Goal: Task Accomplishment & Management: Complete application form

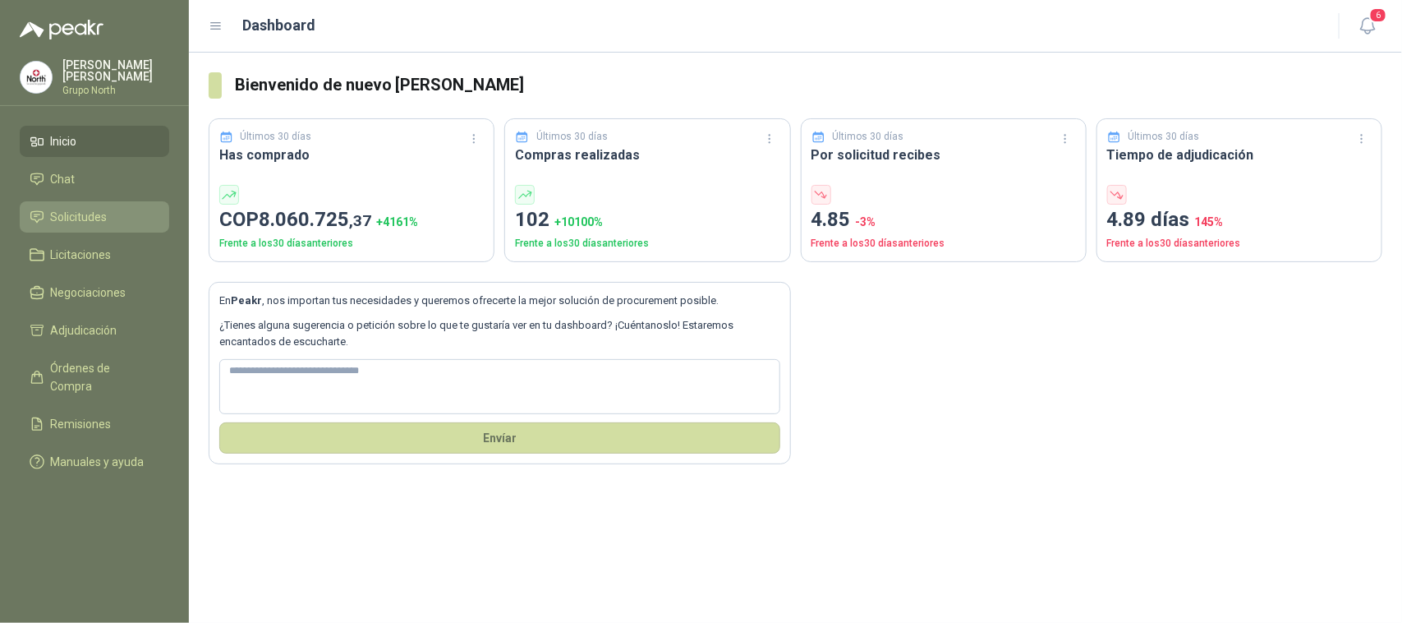
click at [95, 216] on span "Solicitudes" at bounding box center [79, 217] width 57 height 18
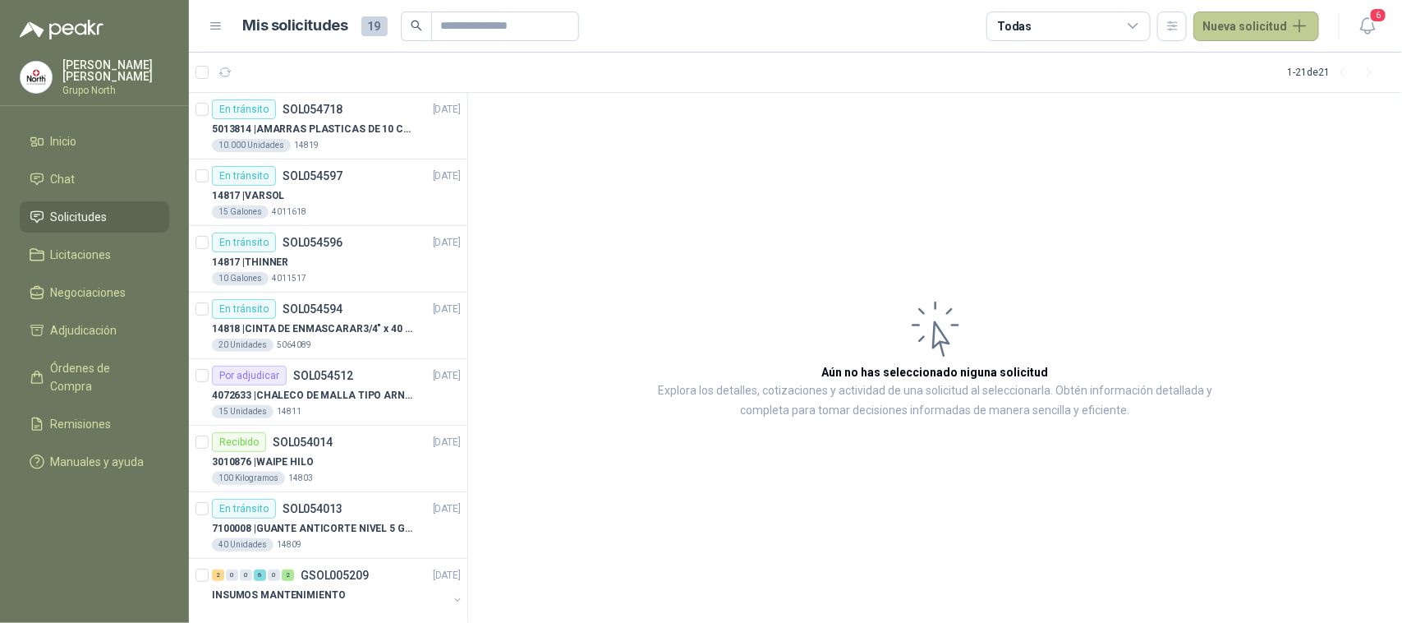
click at [1304, 23] on button "Nueva solicitud" at bounding box center [1256, 26] width 126 height 30
click at [1238, 91] on link "Solicitud grupal" at bounding box center [1276, 94] width 140 height 29
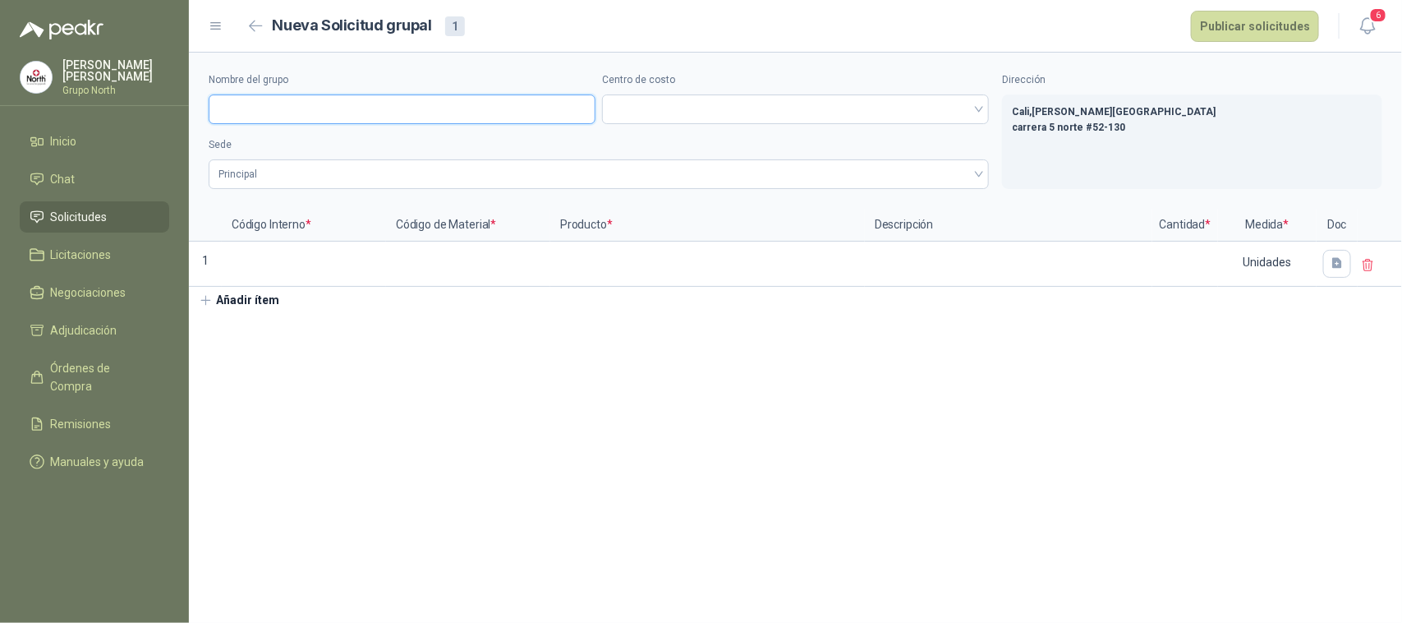
click at [289, 108] on input "Nombre del grupo" at bounding box center [402, 109] width 387 height 30
type input "*"
click at [353, 99] on input "**********" at bounding box center [402, 109] width 387 height 30
paste input "*******"
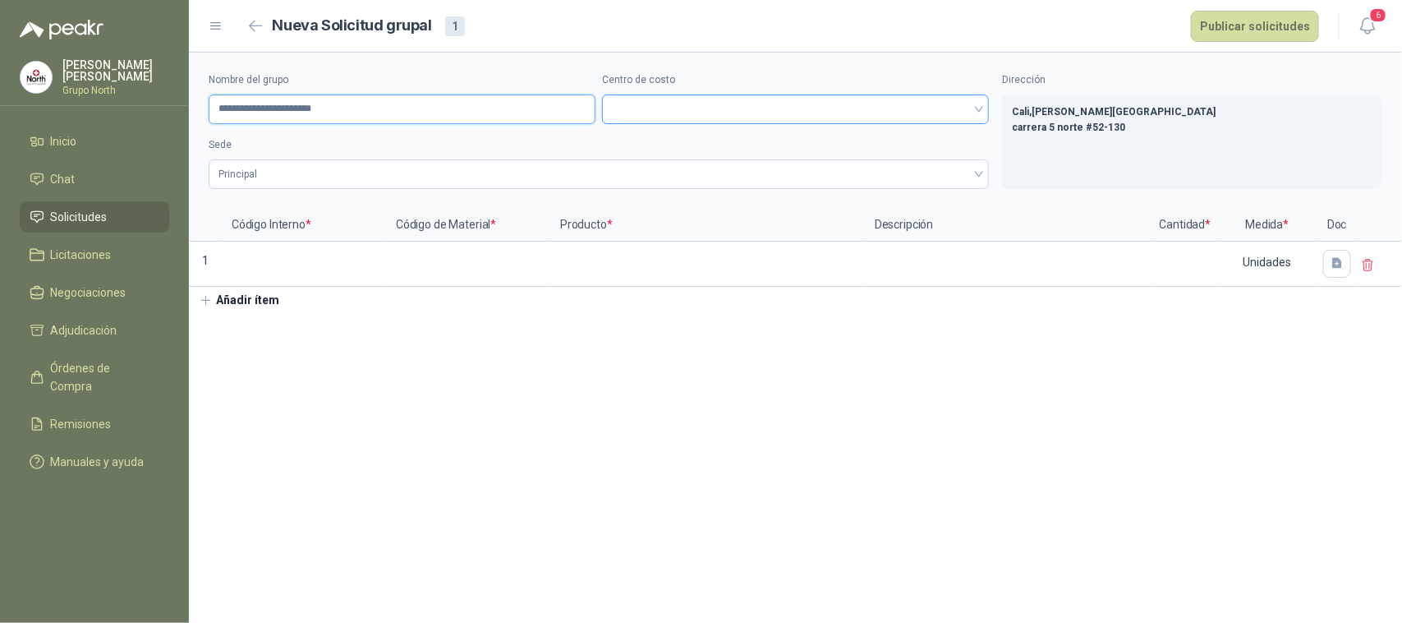
click at [666, 103] on span at bounding box center [795, 109] width 367 height 25
type input "**********"
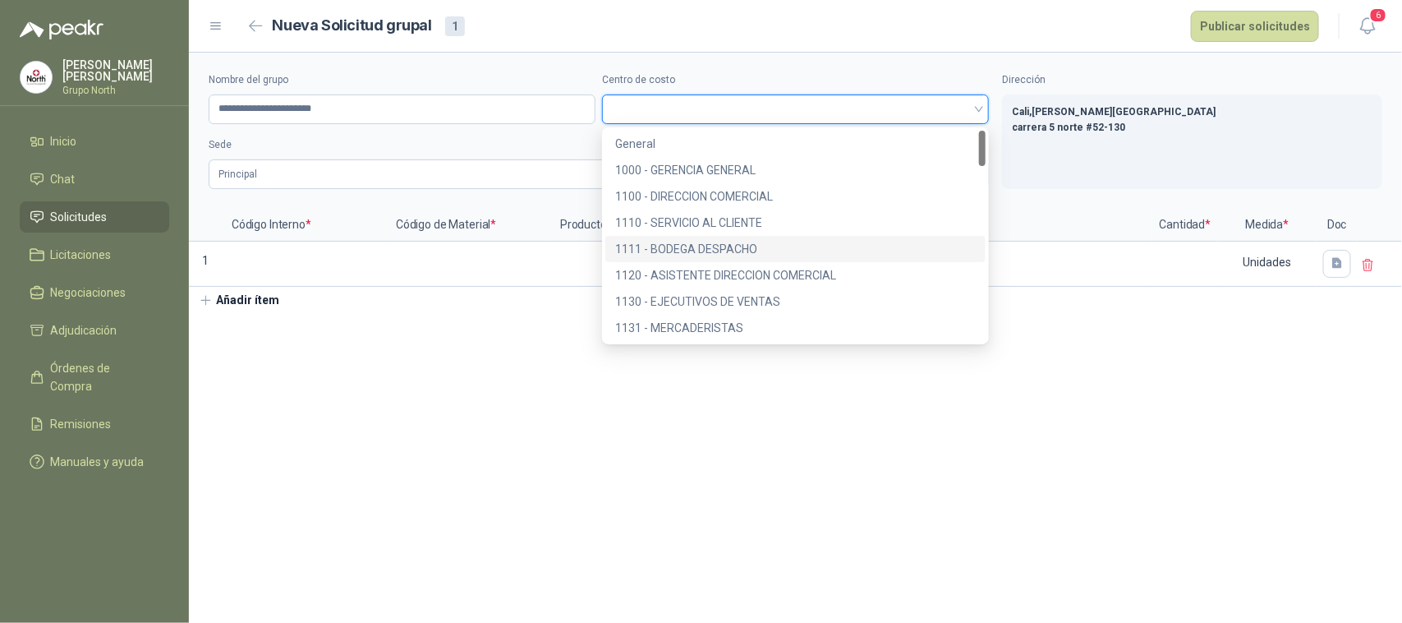
click at [670, 242] on div "1111 - BODEGA DESPACHO" at bounding box center [795, 249] width 361 height 18
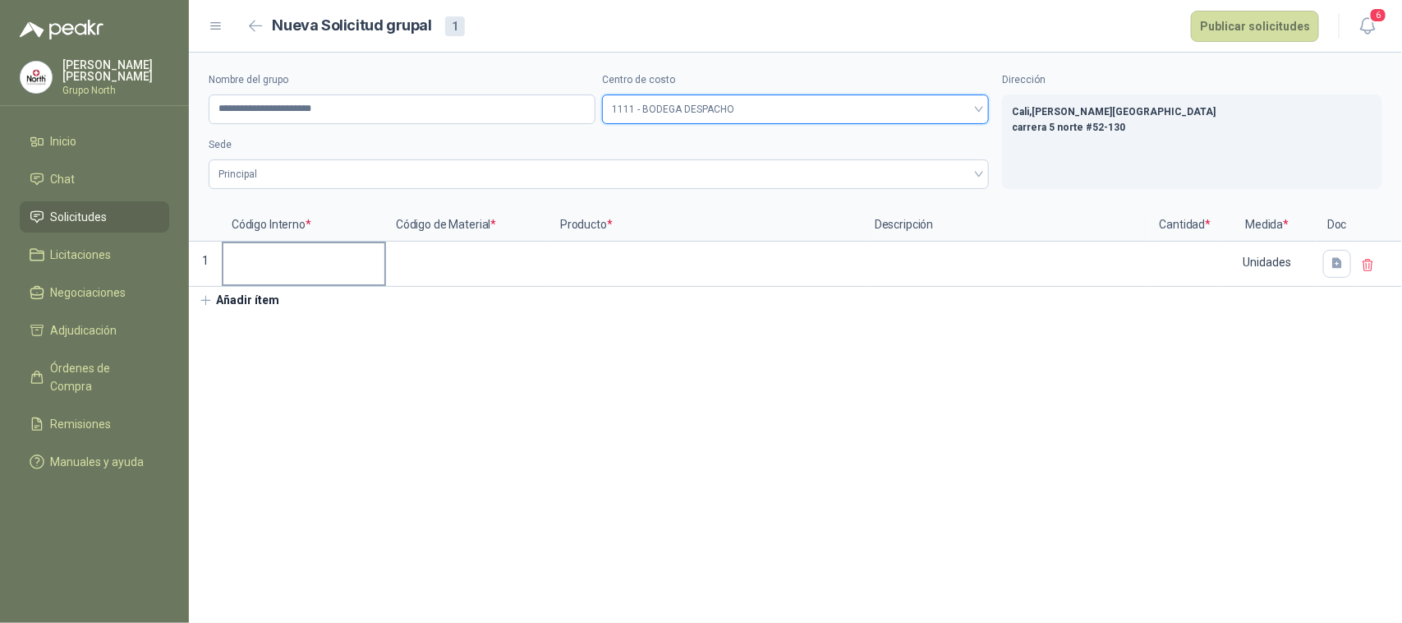
click at [252, 260] on input at bounding box center [303, 259] width 161 height 32
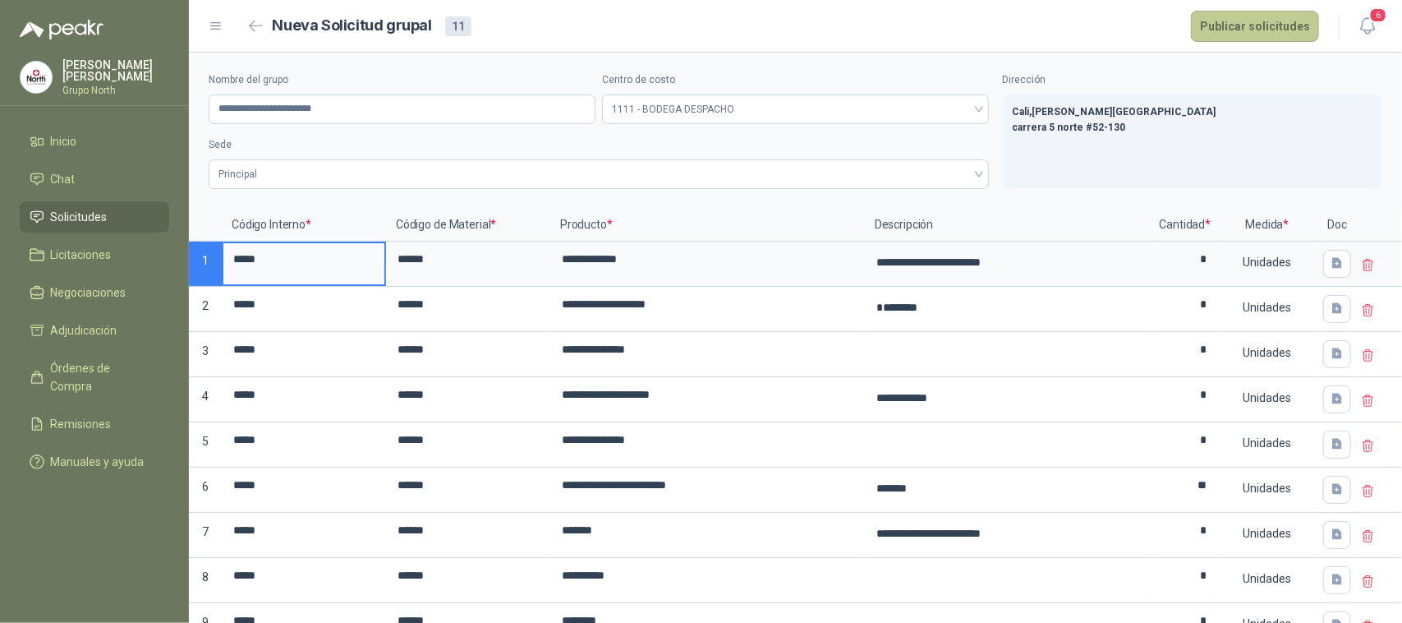
click at [1224, 26] on button "Publicar solicitudes" at bounding box center [1255, 26] width 128 height 31
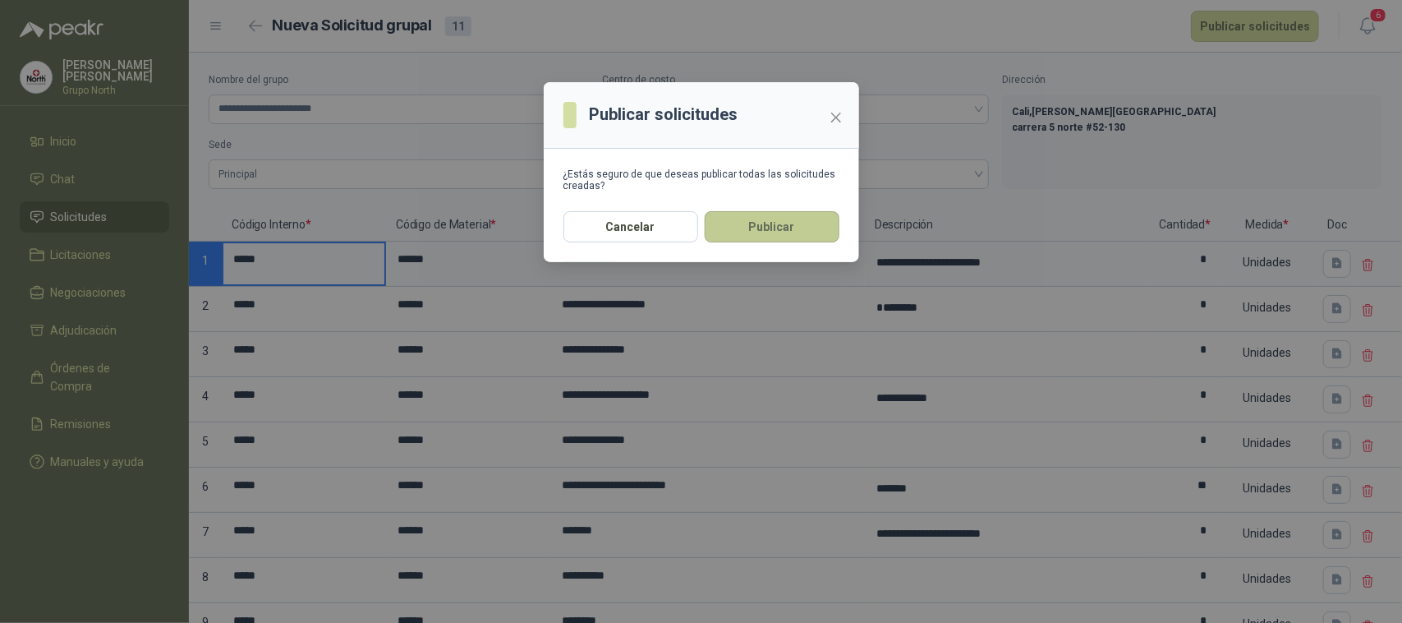
click at [762, 224] on button "Publicar" at bounding box center [772, 226] width 135 height 31
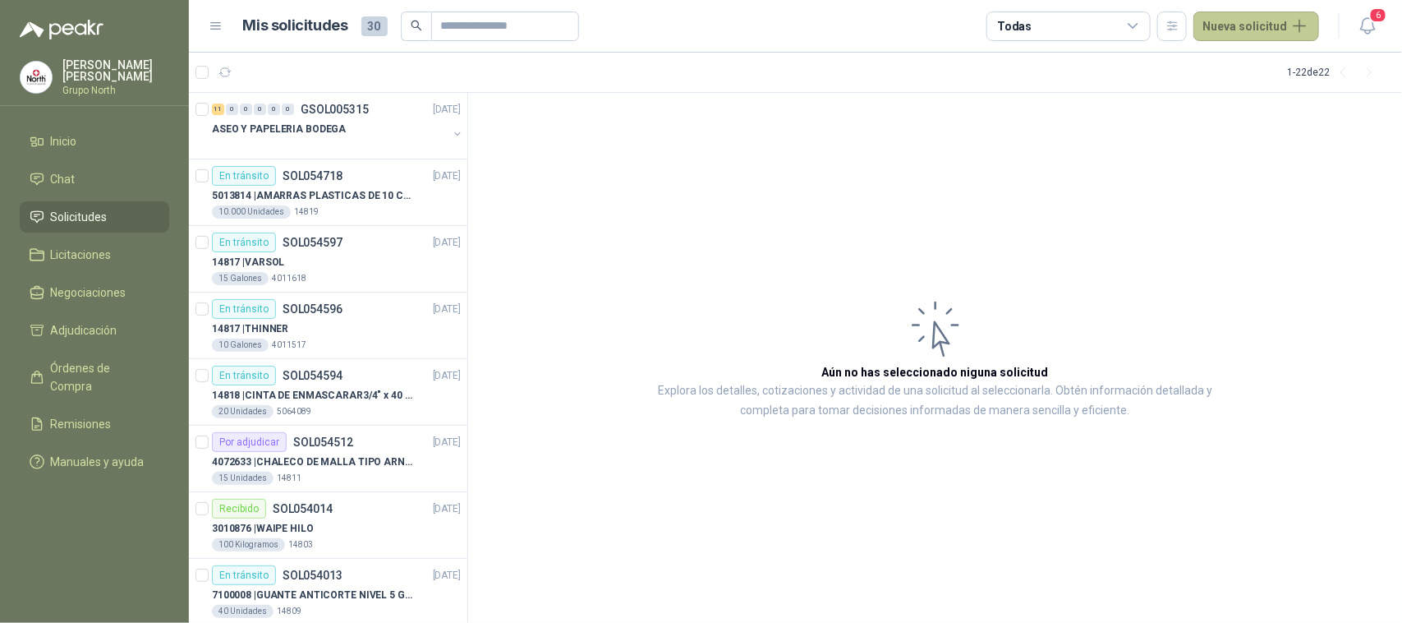
click at [1304, 19] on button "Nueva solicitud" at bounding box center [1256, 26] width 126 height 30
click at [1257, 95] on link "Solicitud grupal" at bounding box center [1276, 94] width 140 height 29
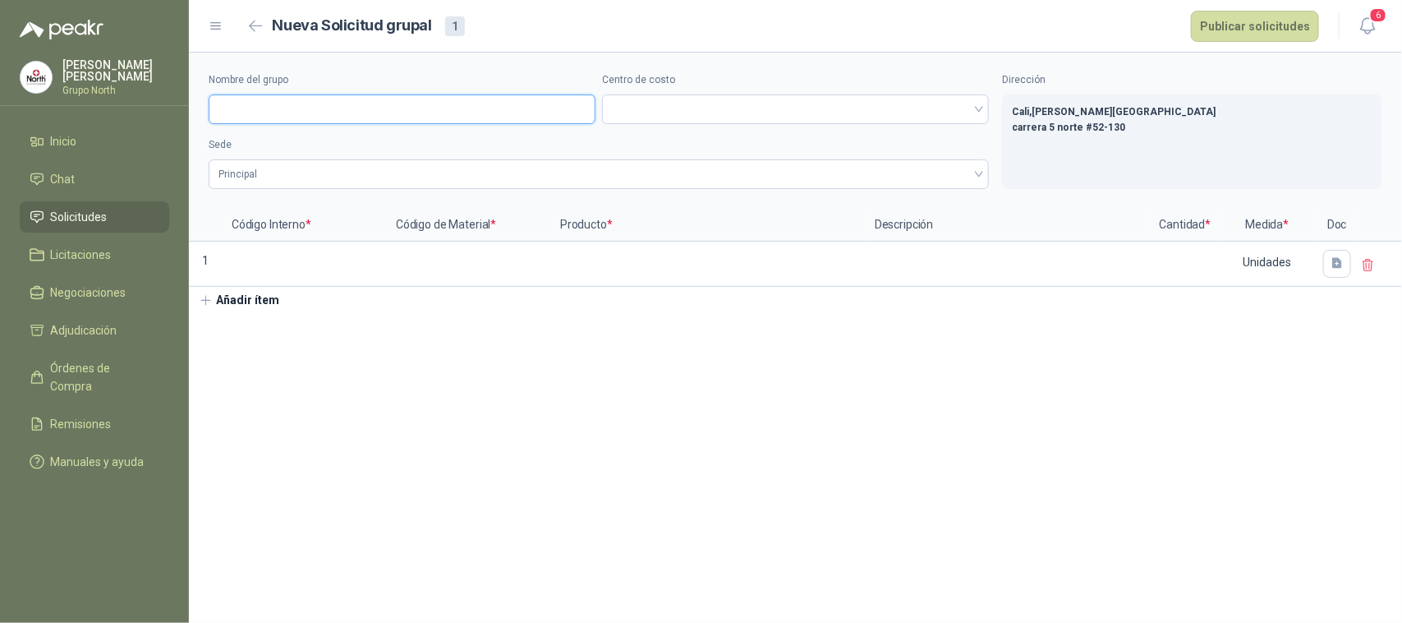
click at [289, 113] on input "Nombre del grupo" at bounding box center [402, 109] width 387 height 30
click at [305, 112] on input "**********" at bounding box center [402, 109] width 387 height 30
click at [772, 116] on span at bounding box center [795, 109] width 367 height 25
type input "**********"
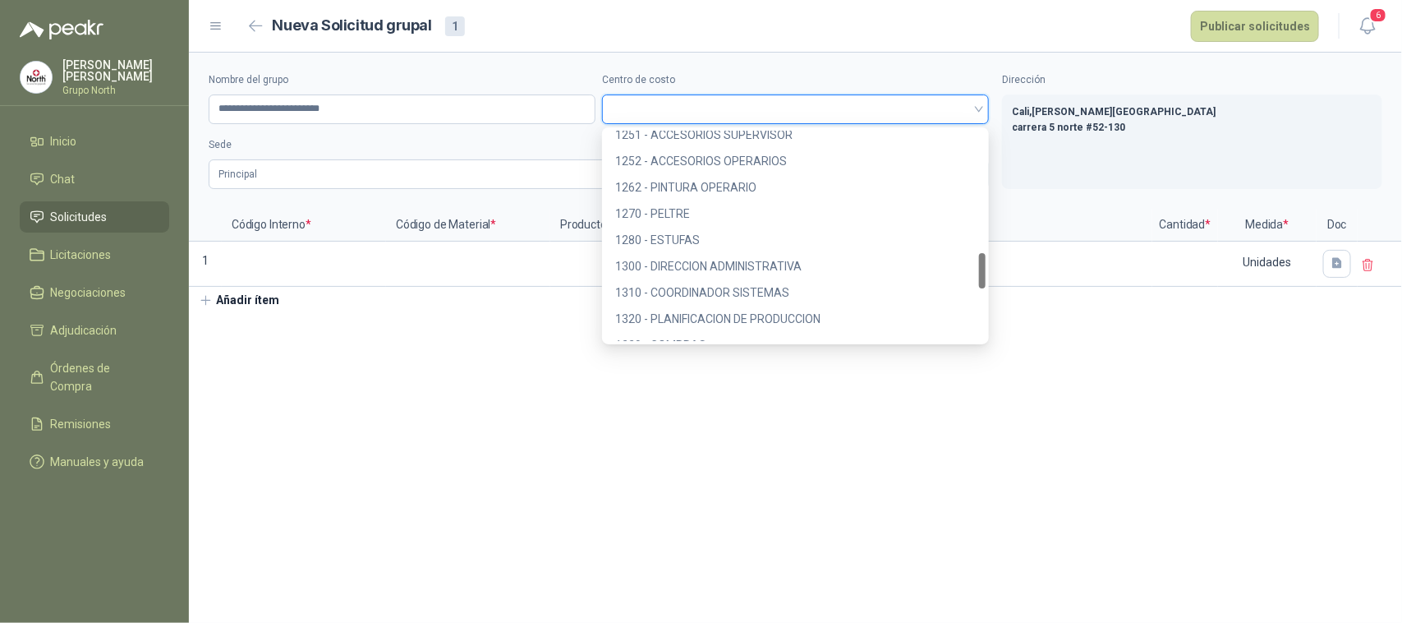
scroll to position [821, 0]
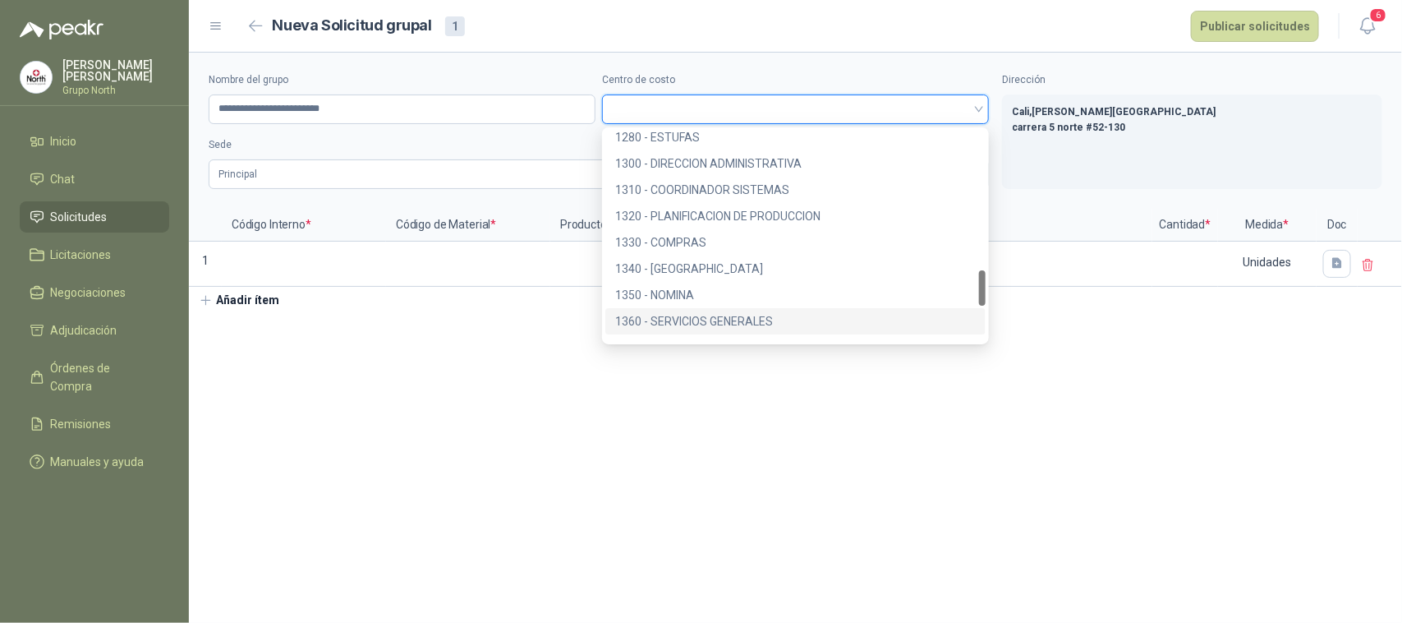
click at [688, 316] on div "1360 - SERVICIOS GENERALES" at bounding box center [795, 321] width 361 height 18
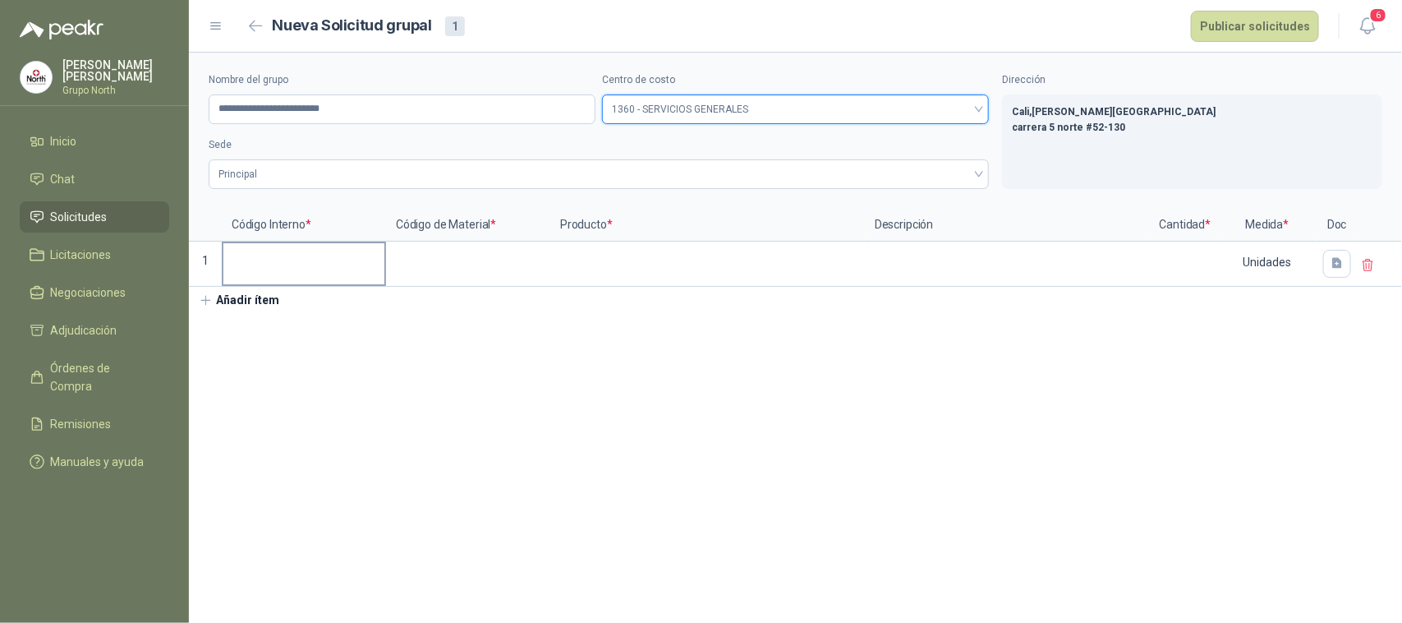
click at [276, 259] on input at bounding box center [303, 259] width 161 height 32
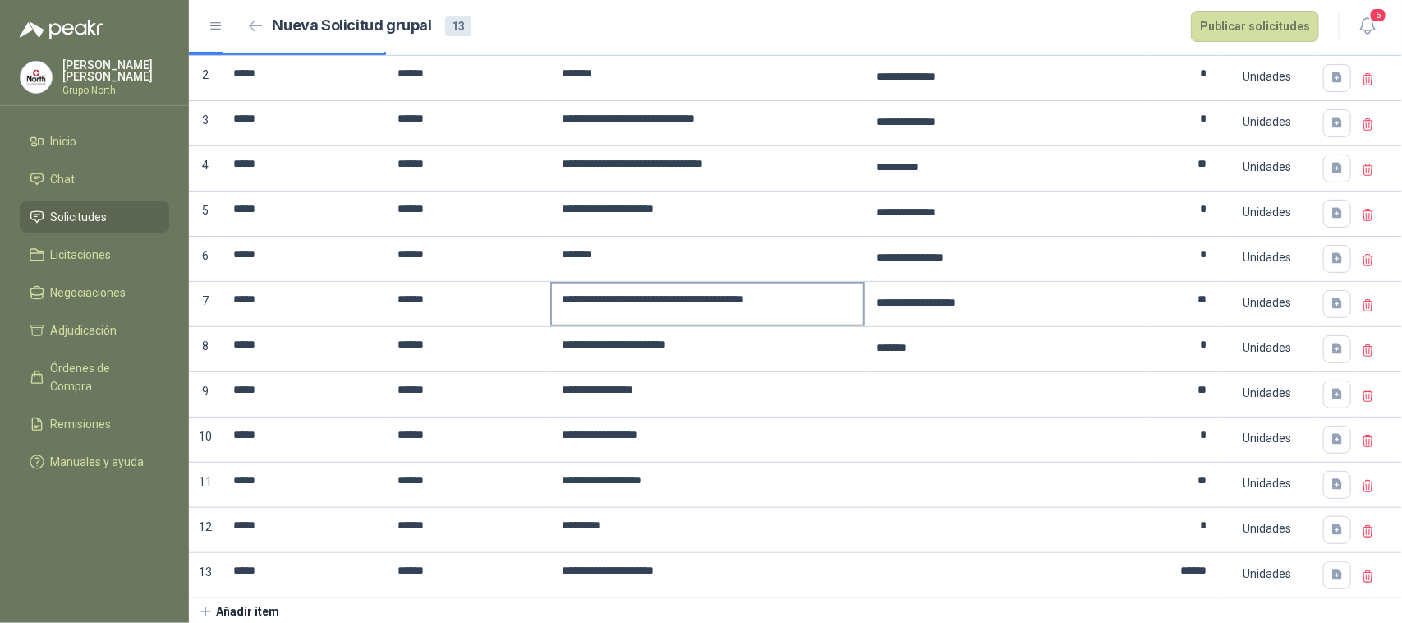
scroll to position [240, 0]
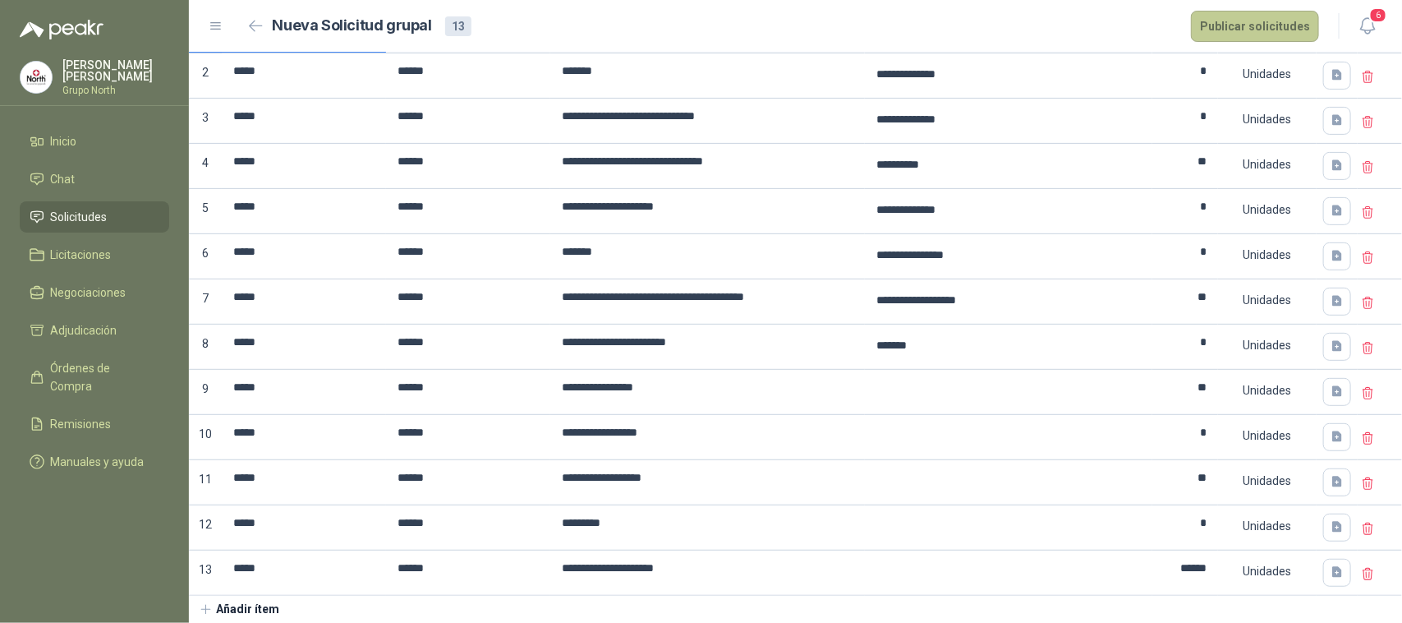
click at [1272, 30] on button "Publicar solicitudes" at bounding box center [1255, 26] width 128 height 31
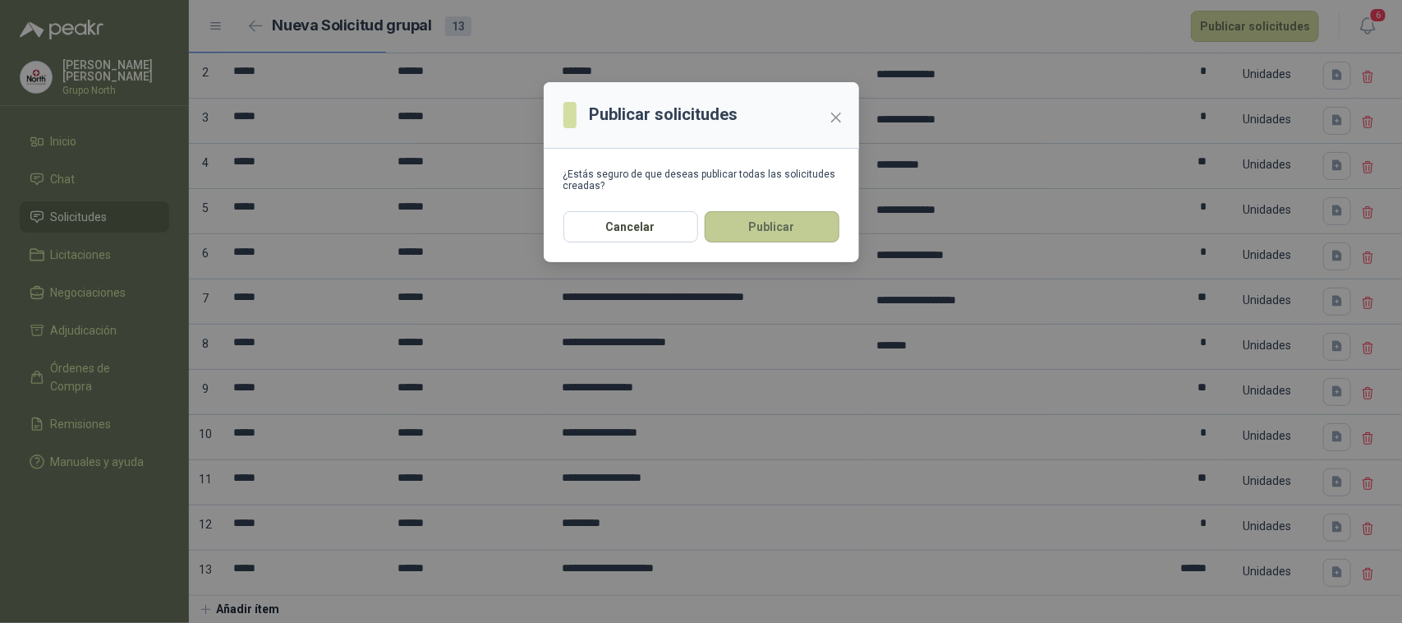
click at [775, 223] on button "Publicar" at bounding box center [772, 226] width 135 height 31
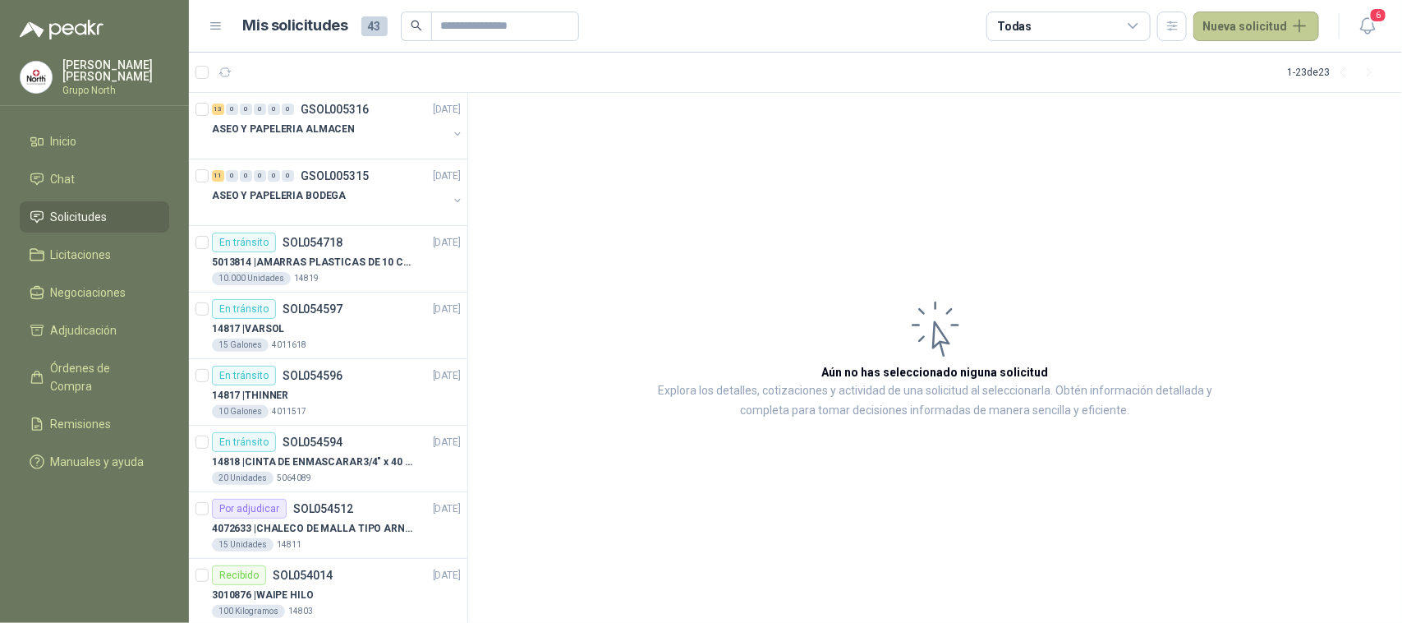
click at [1308, 16] on button "Nueva solicitud" at bounding box center [1256, 26] width 126 height 30
click at [1265, 89] on link "Solicitud grupal" at bounding box center [1276, 94] width 140 height 29
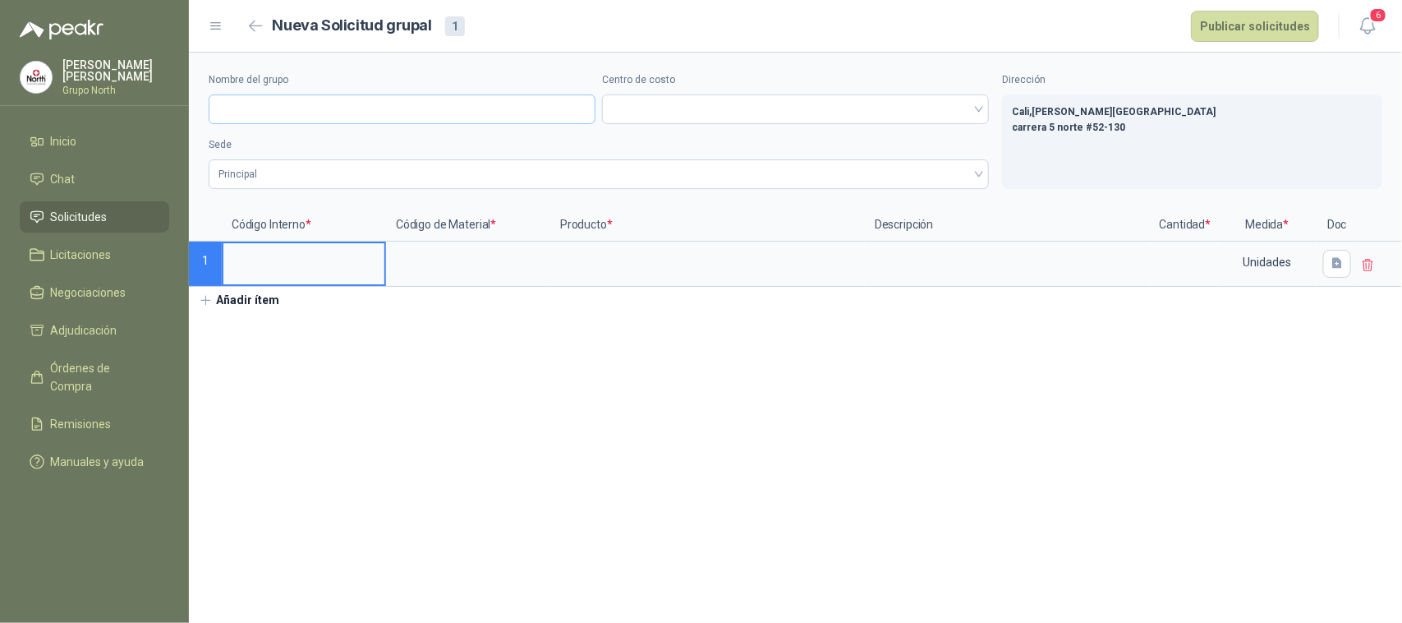
drag, startPoint x: 347, startPoint y: 92, endPoint x: 346, endPoint y: 101, distance: 9.2
click at [347, 97] on div "Nombre del grupo" at bounding box center [402, 98] width 387 height 52
click at [345, 104] on input "Nombre del grupo" at bounding box center [402, 109] width 387 height 30
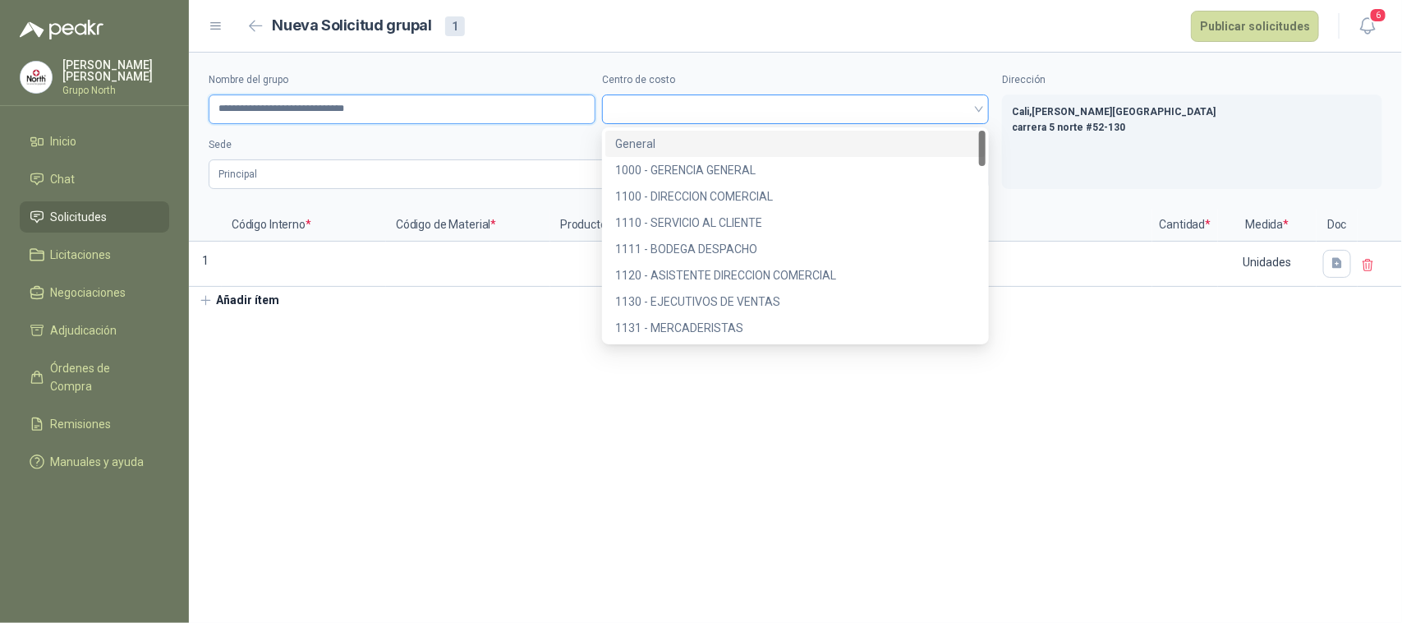
click at [711, 117] on span at bounding box center [795, 109] width 367 height 25
type input "**********"
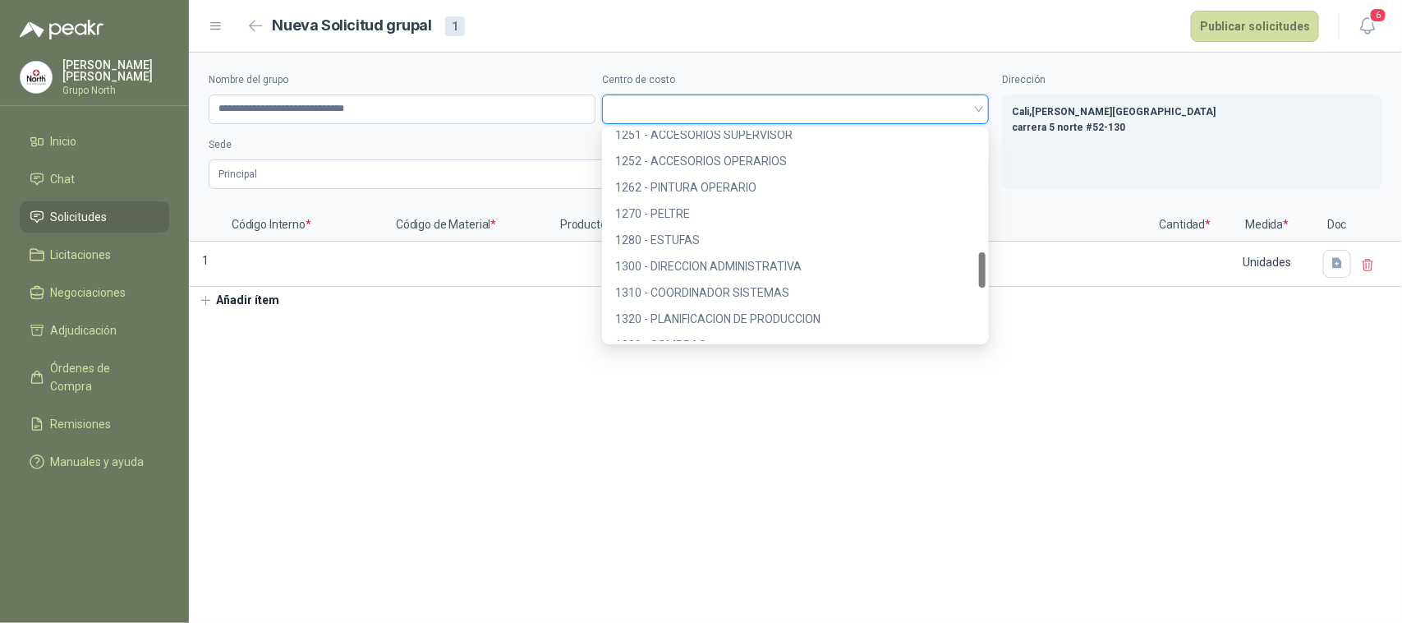
scroll to position [821, 0]
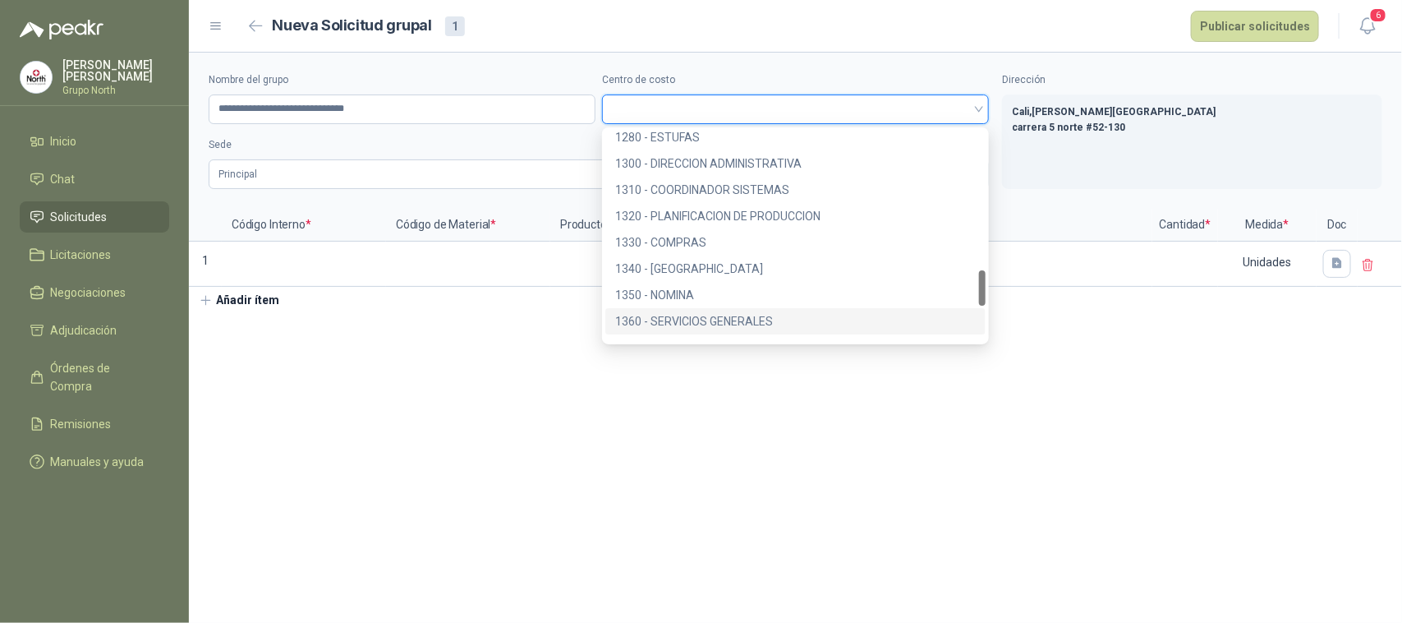
click at [699, 318] on div "1360 - SERVICIOS GENERALES" at bounding box center [795, 321] width 361 height 18
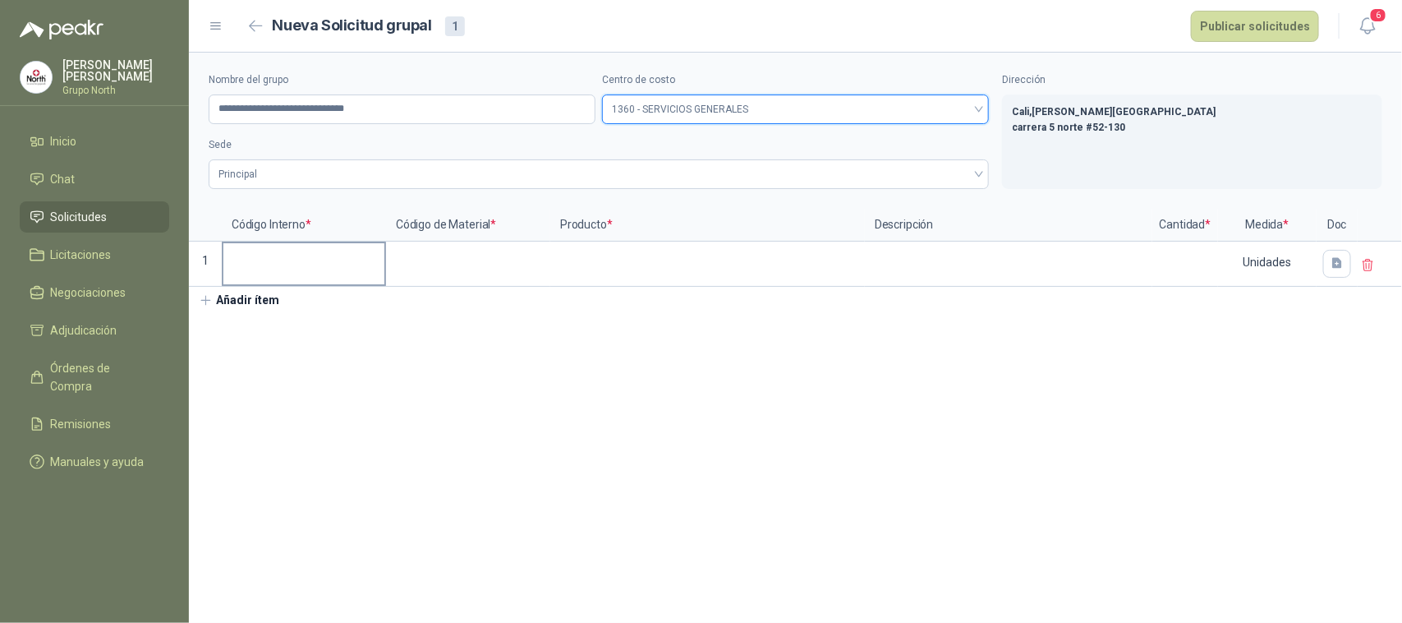
click at [244, 271] on input at bounding box center [303, 259] width 161 height 32
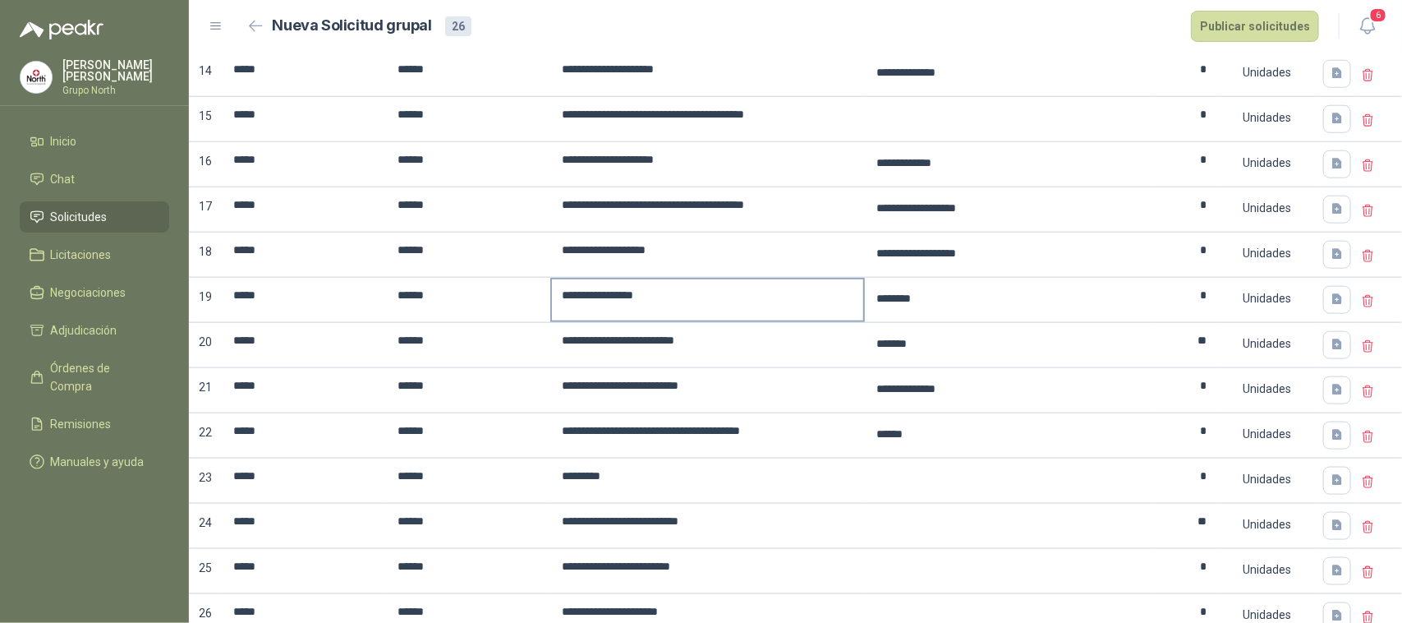
scroll to position [835, 0]
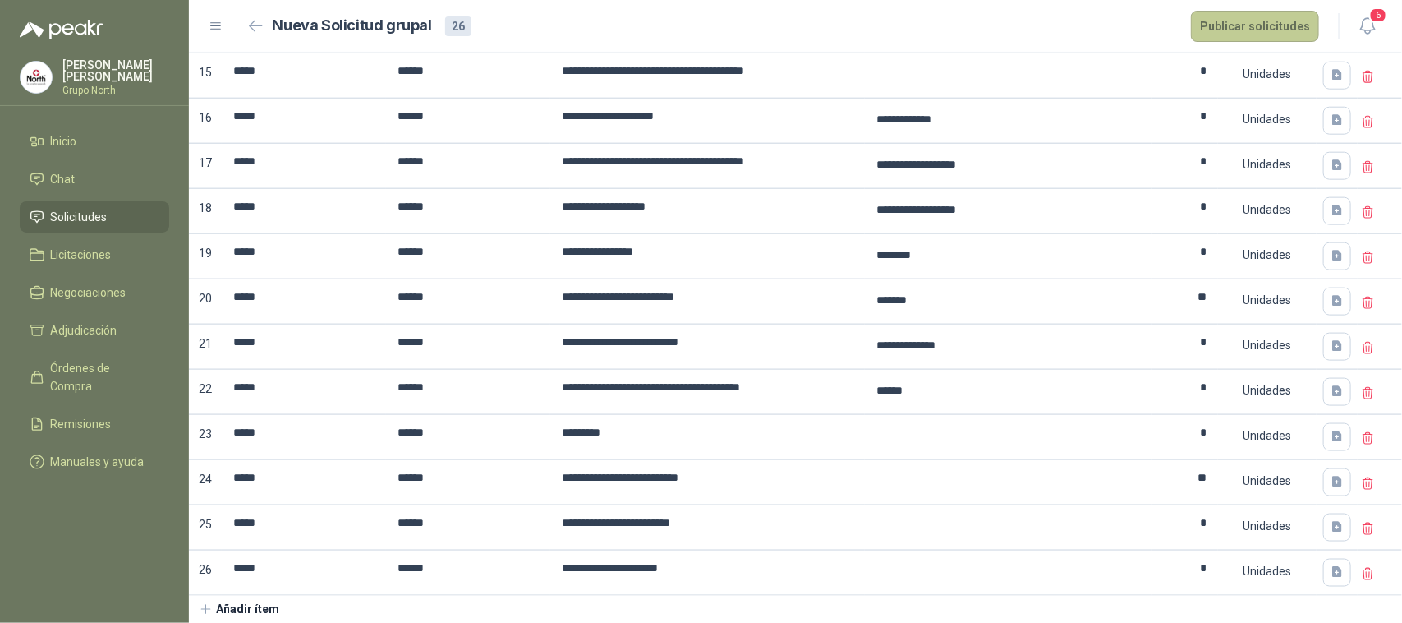
click at [1273, 23] on button "Publicar solicitudes" at bounding box center [1255, 26] width 128 height 31
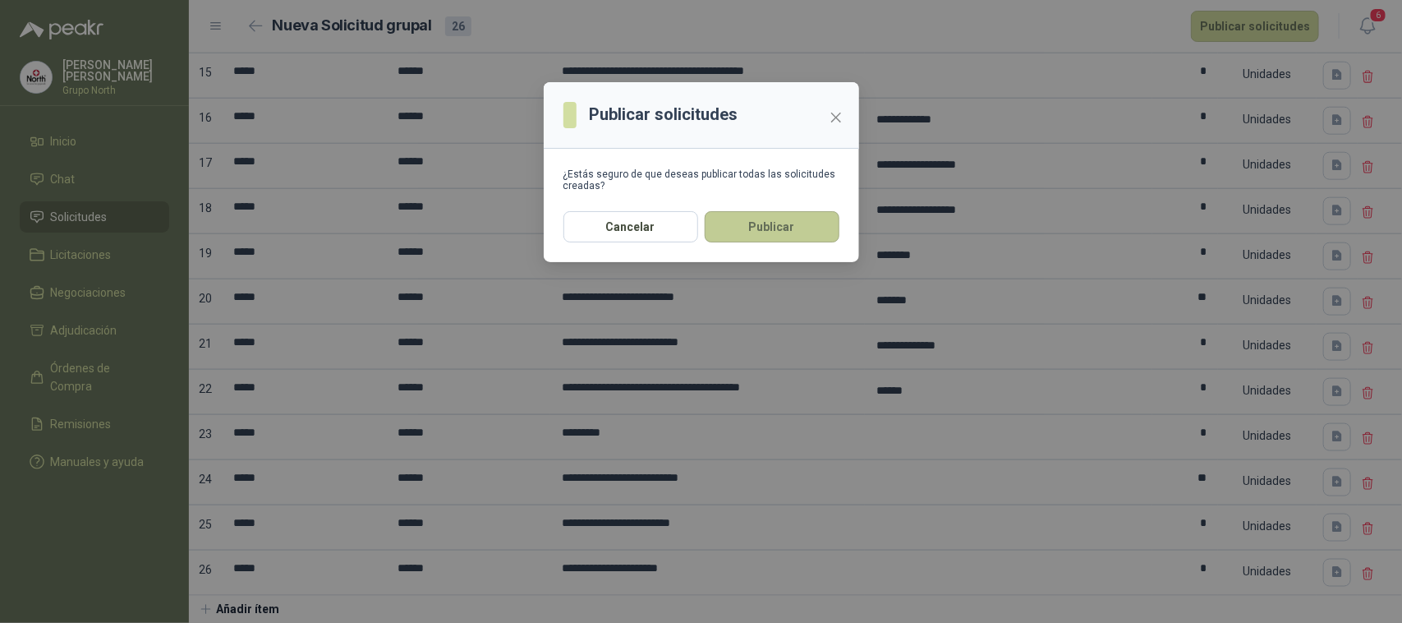
click at [789, 231] on button "Publicar" at bounding box center [772, 226] width 135 height 31
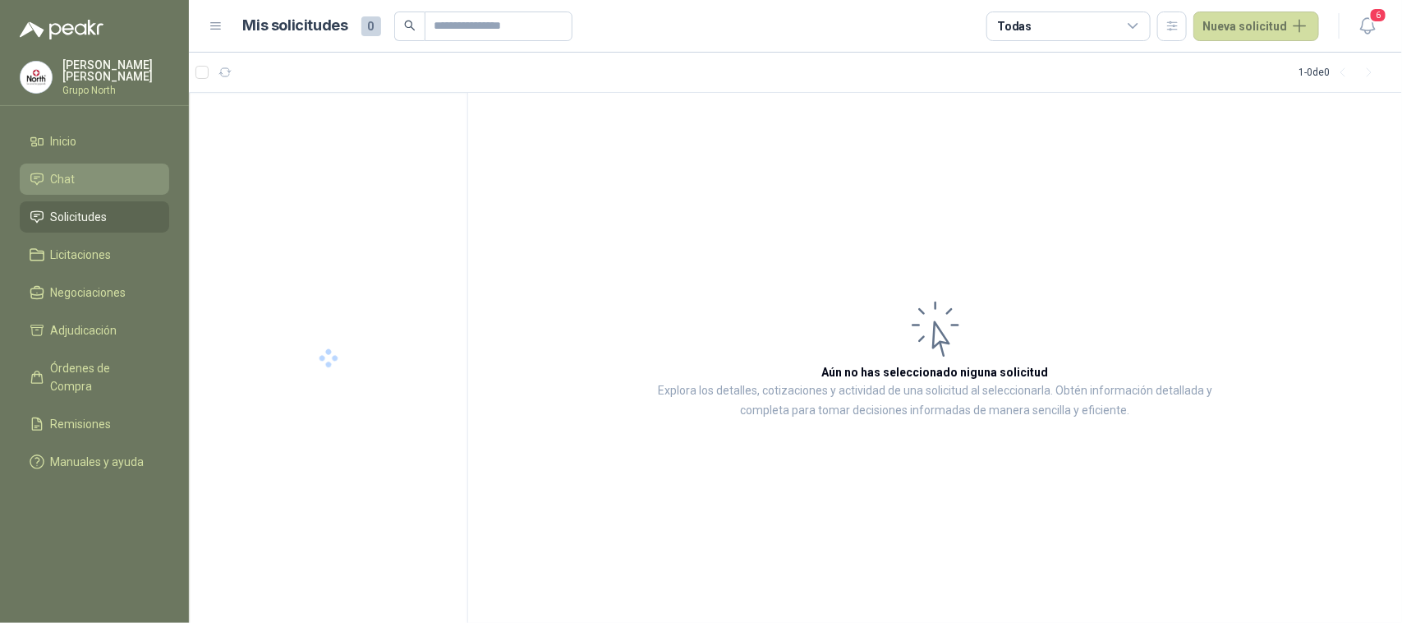
click at [99, 173] on li "Chat" at bounding box center [95, 179] width 130 height 18
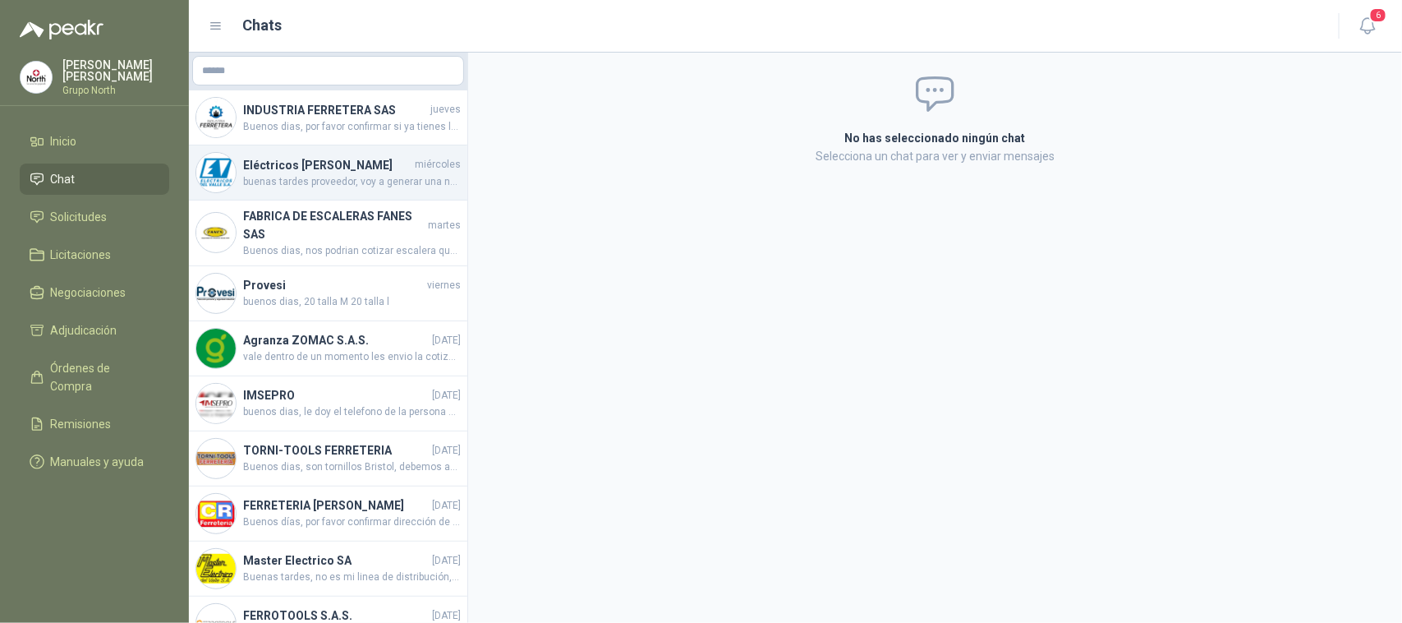
click at [337, 182] on span "buenas tardes proveedor, voy a generar una nueva solicitud de amarras negras, p…" at bounding box center [352, 182] width 218 height 16
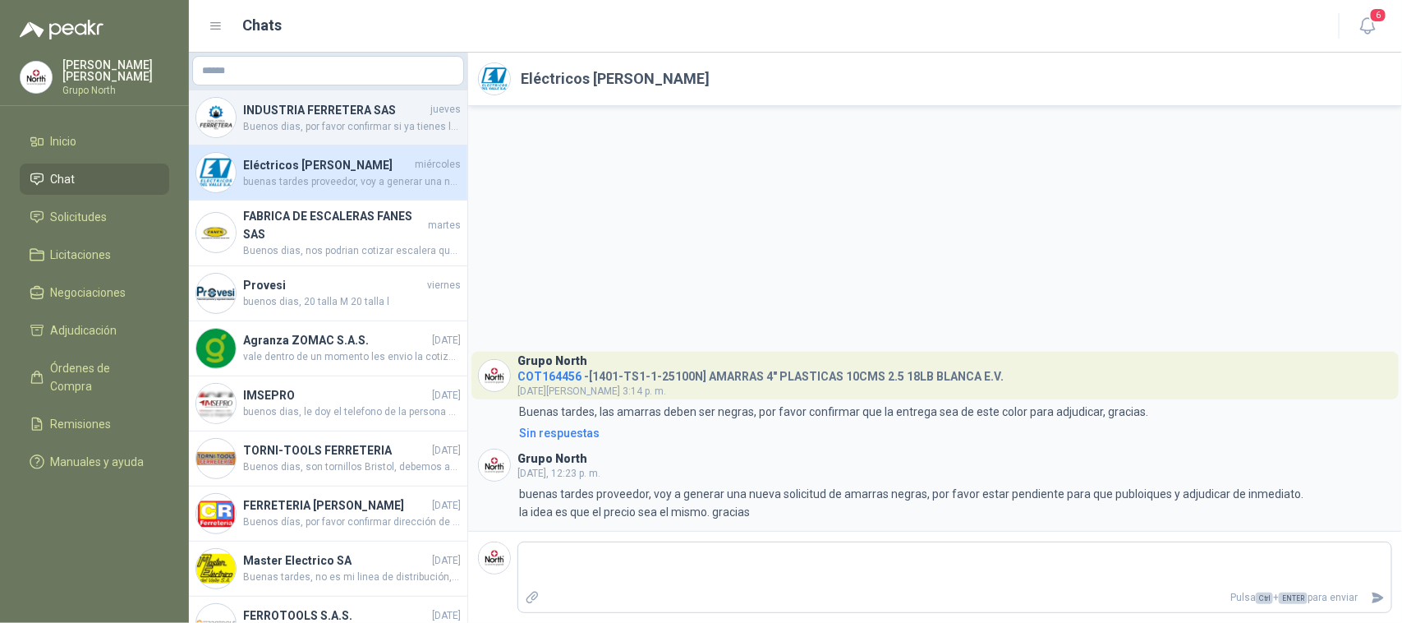
click at [315, 132] on span "Buenos dias, por favor confirmar si ya tienes la cotizacion solicitada ?" at bounding box center [352, 127] width 218 height 16
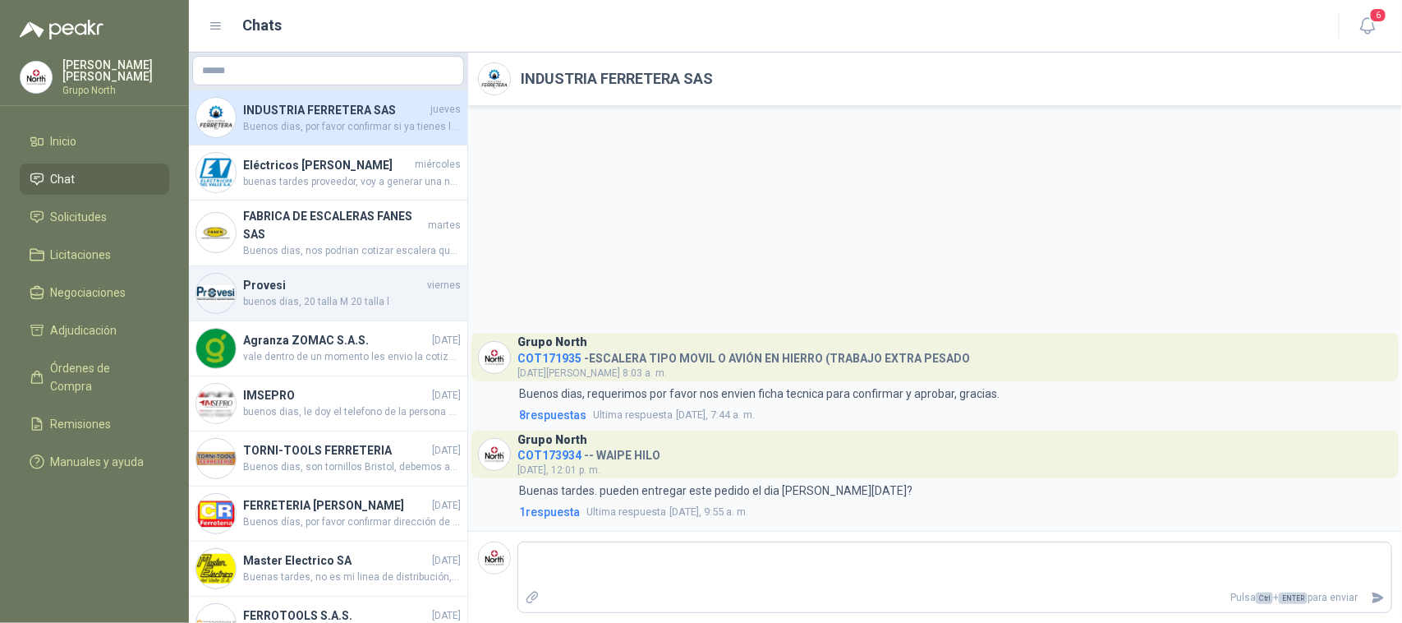
click at [325, 297] on span "buenos dias, 20 talla M 20 talla l" at bounding box center [352, 302] width 218 height 16
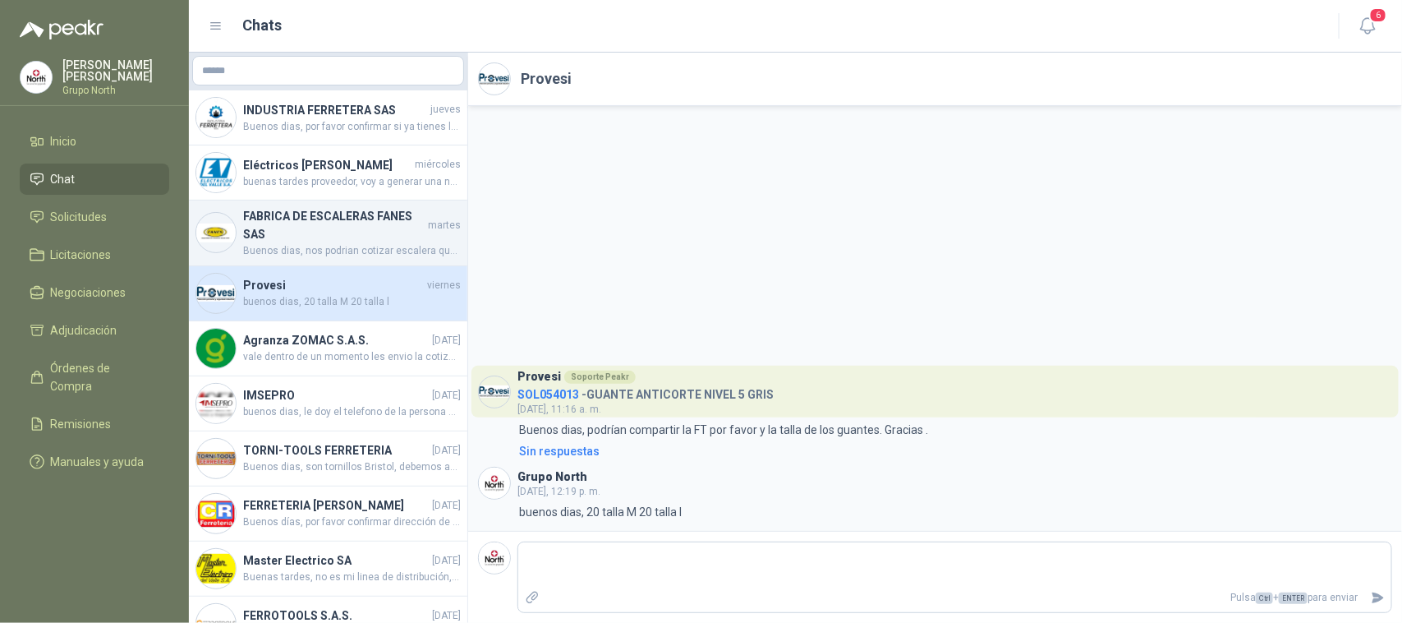
click at [327, 244] on span "Buenos dias, nos podrian cotizar escalera que alcance una altura total de 4 met…" at bounding box center [352, 251] width 218 height 16
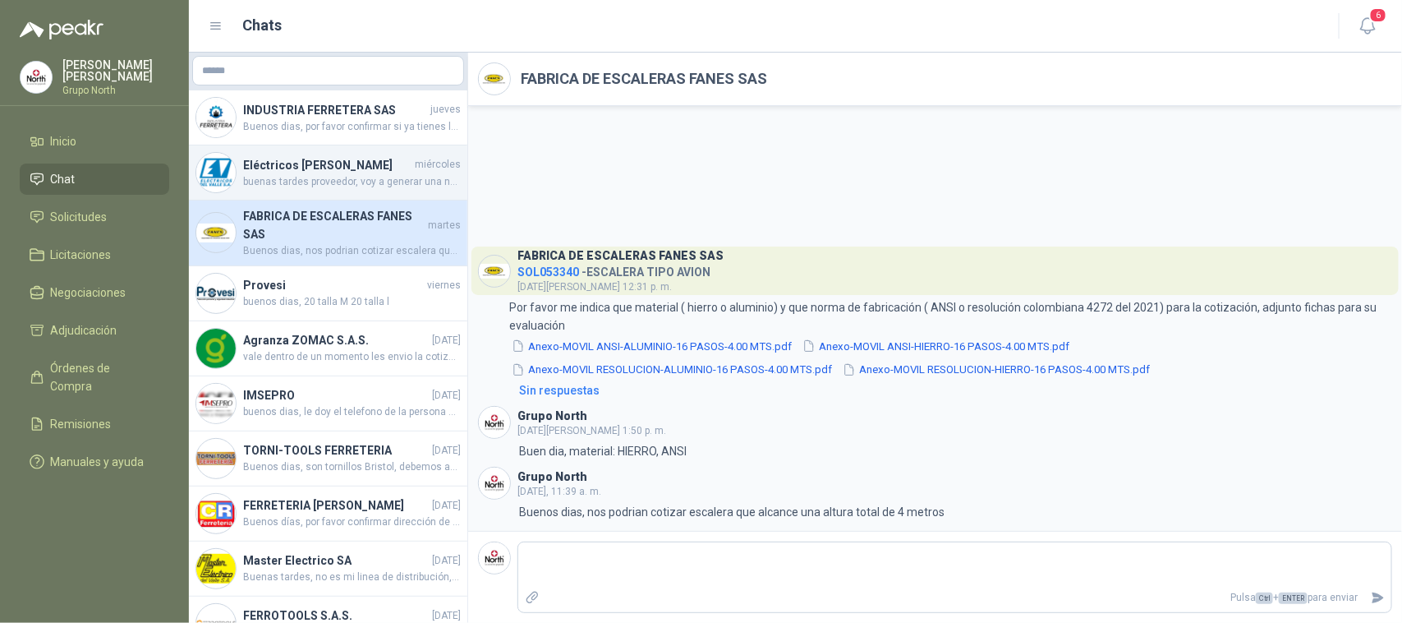
click at [329, 189] on span "buenas tardes proveedor, voy a generar una nueva solicitud de amarras negras, p…" at bounding box center [352, 182] width 218 height 16
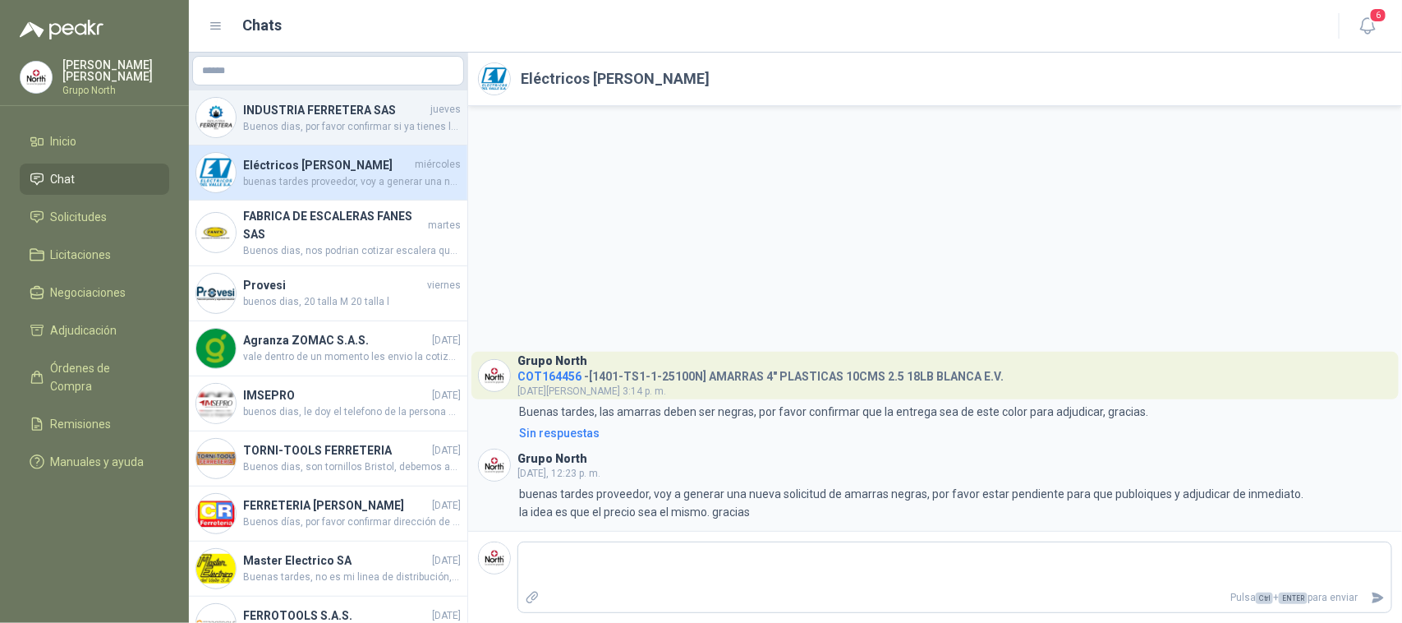
click at [329, 109] on h4 "INDUSTRIA FERRETERA SAS" at bounding box center [335, 110] width 184 height 18
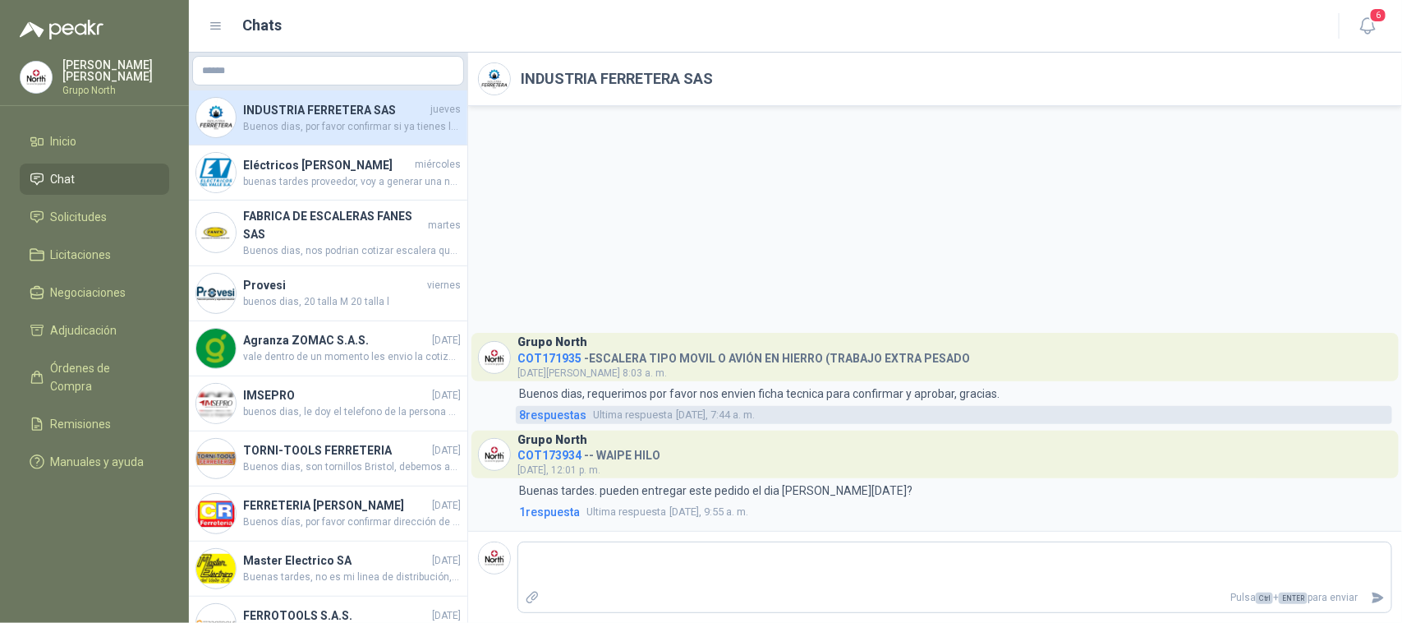
click at [573, 415] on span "8 respuesta s" at bounding box center [552, 415] width 67 height 18
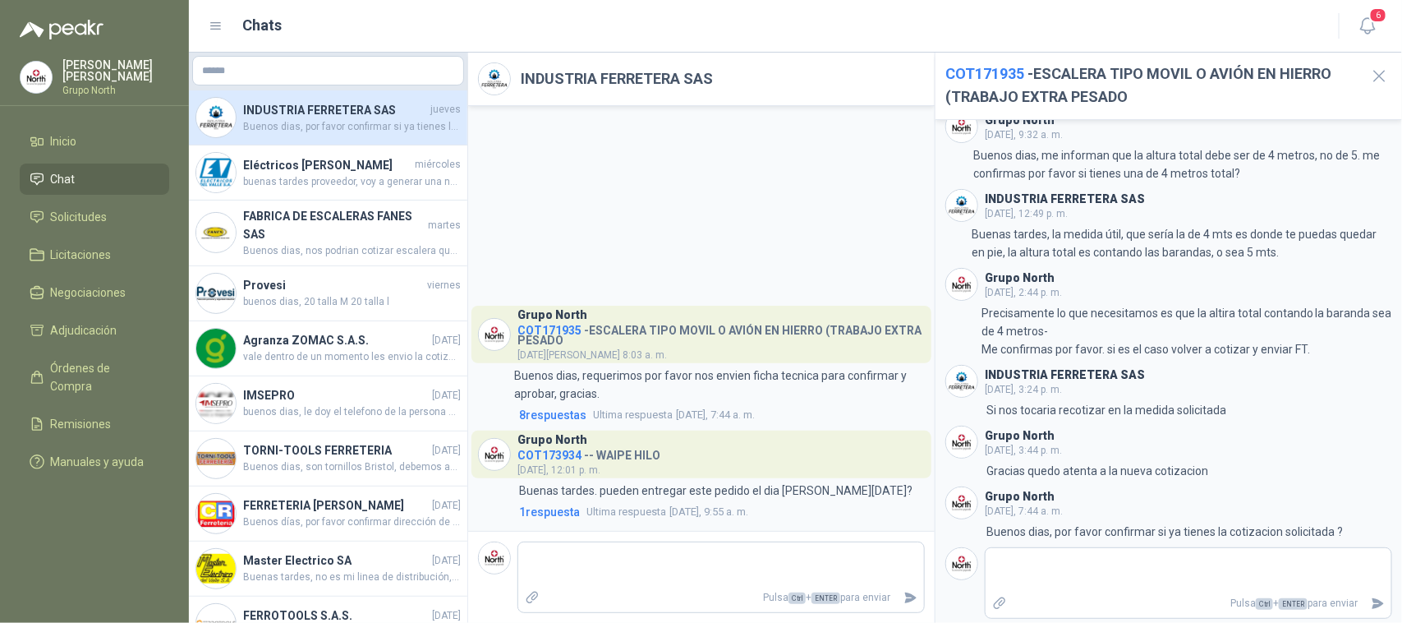
scroll to position [210, 0]
